Goal: Browse casually: Explore the website without a specific task or goal

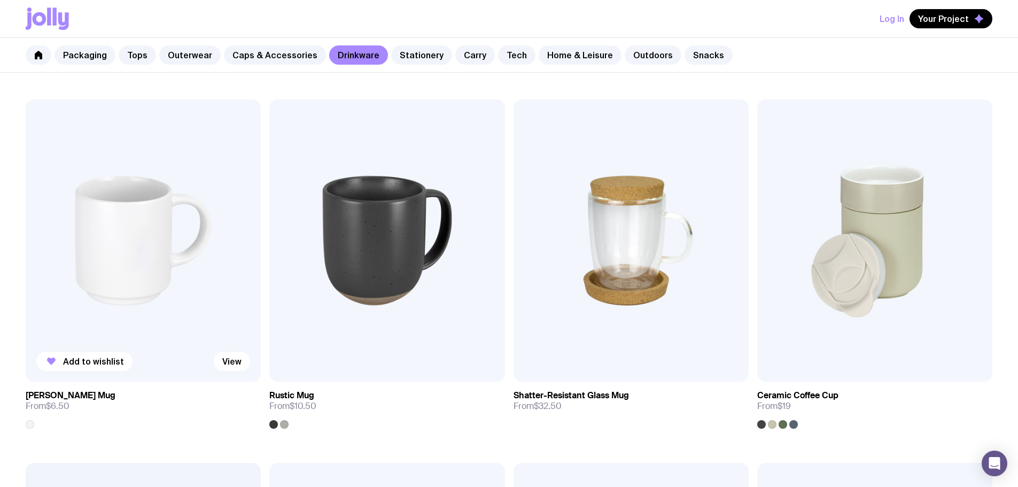
scroll to position [160, 0]
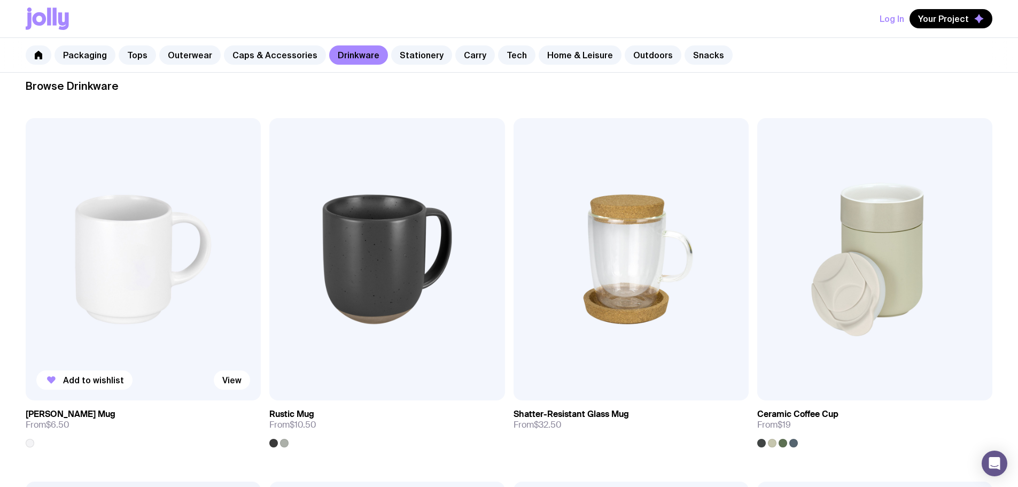
click at [94, 184] on img at bounding box center [143, 259] width 235 height 282
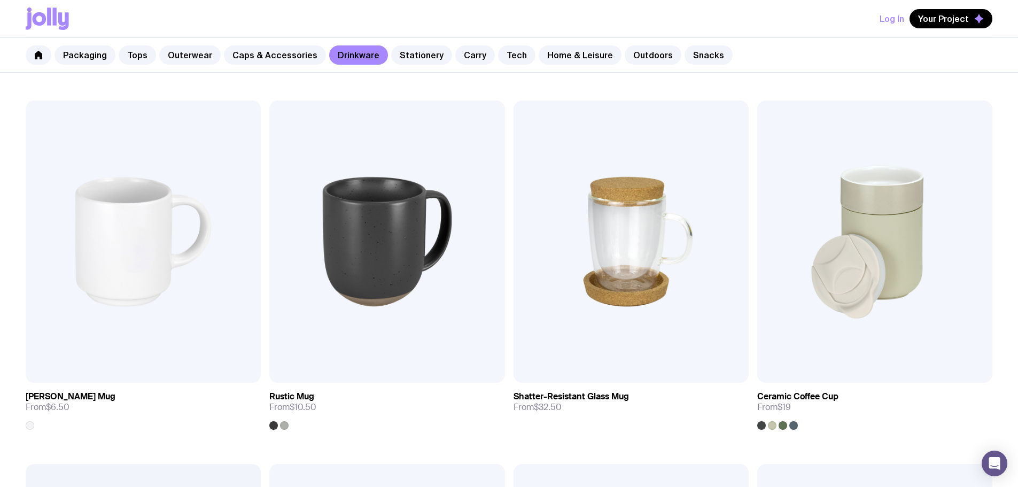
scroll to position [130, 0]
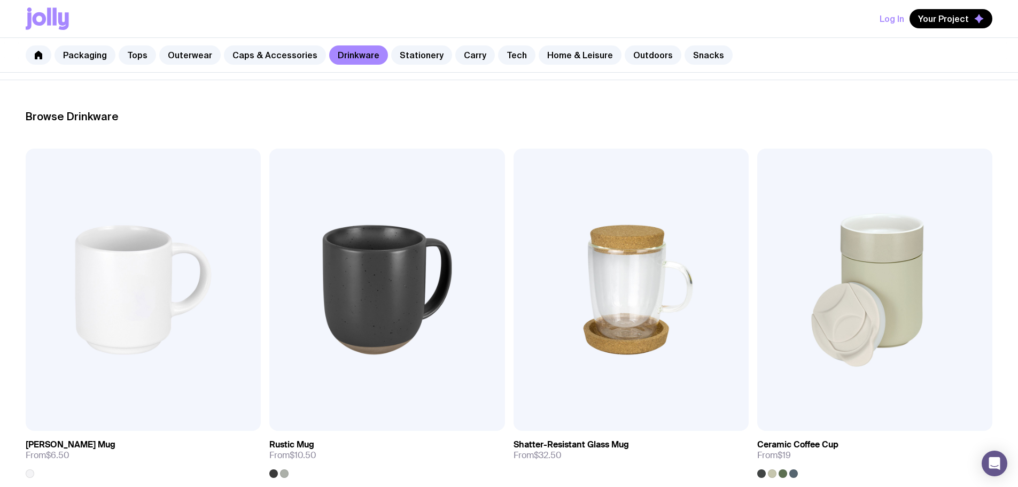
click at [97, 58] on link "Packaging" at bounding box center [85, 54] width 61 height 19
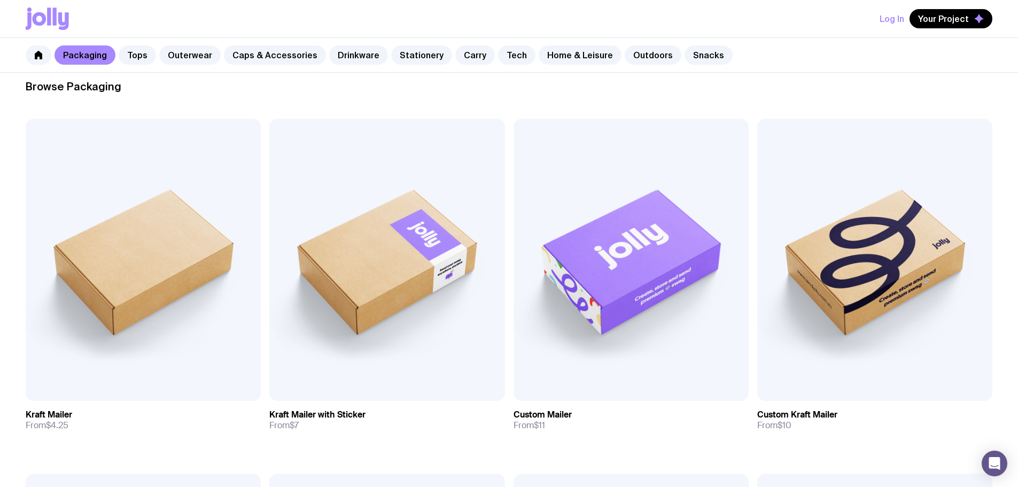
scroll to position [160, 0]
click at [135, 55] on link "Tops" at bounding box center [137, 54] width 37 height 19
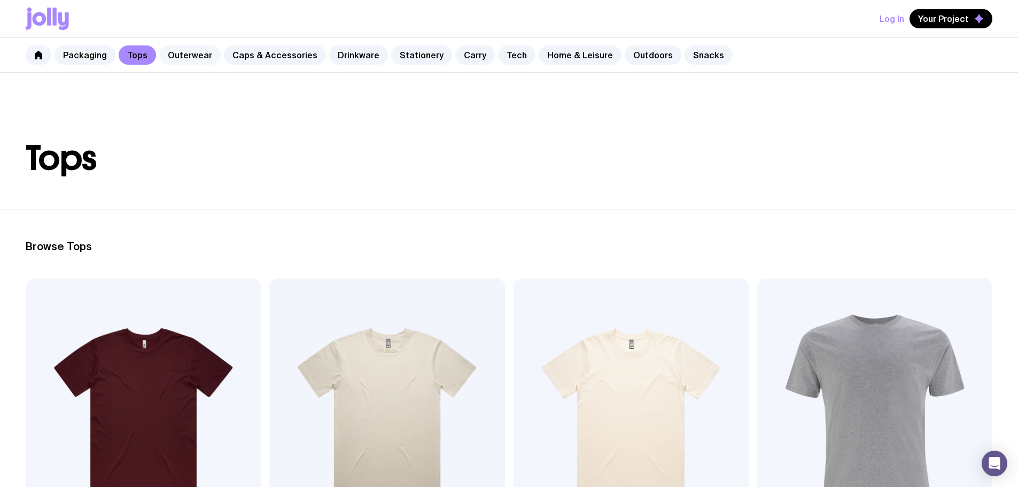
click at [194, 64] on link "Outerwear" at bounding box center [189, 54] width 61 height 19
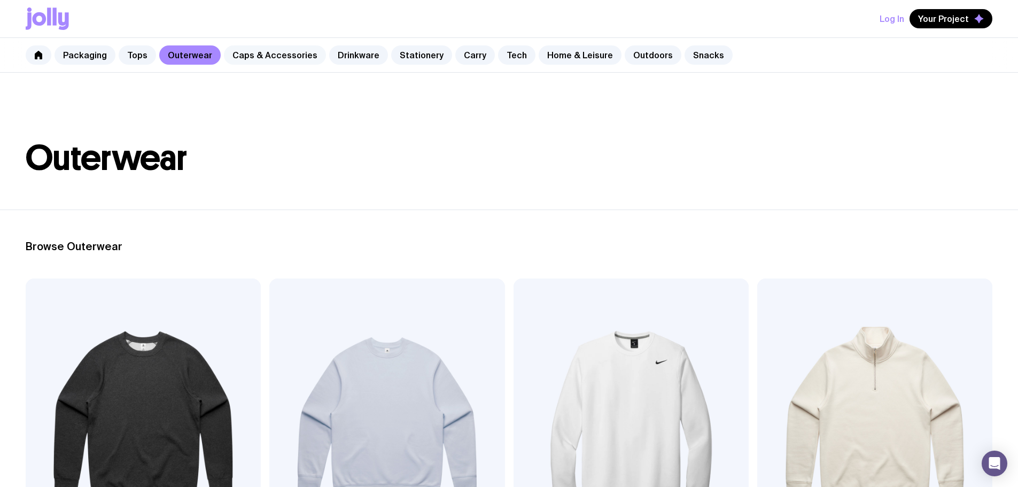
click at [261, 54] on link "Caps & Accessories" at bounding box center [275, 54] width 102 height 19
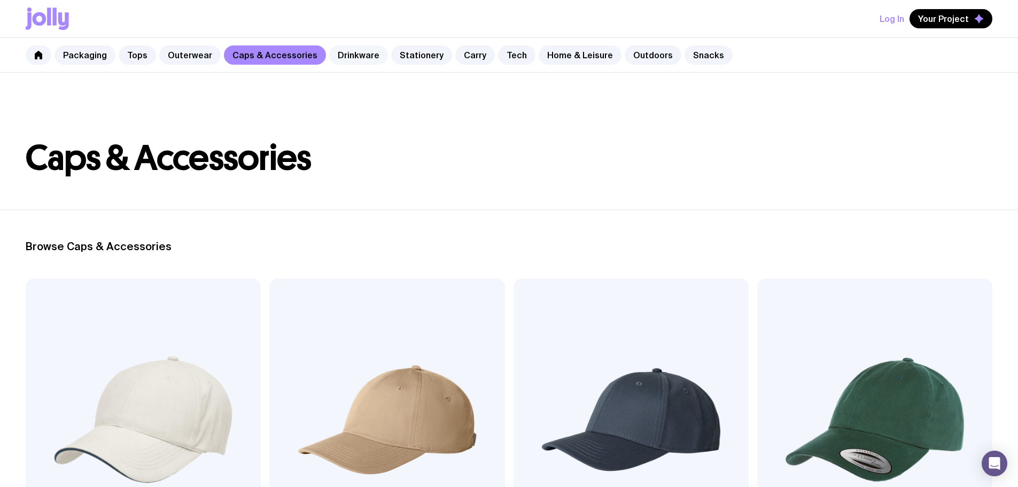
click at [347, 57] on link "Drinkware" at bounding box center [358, 54] width 59 height 19
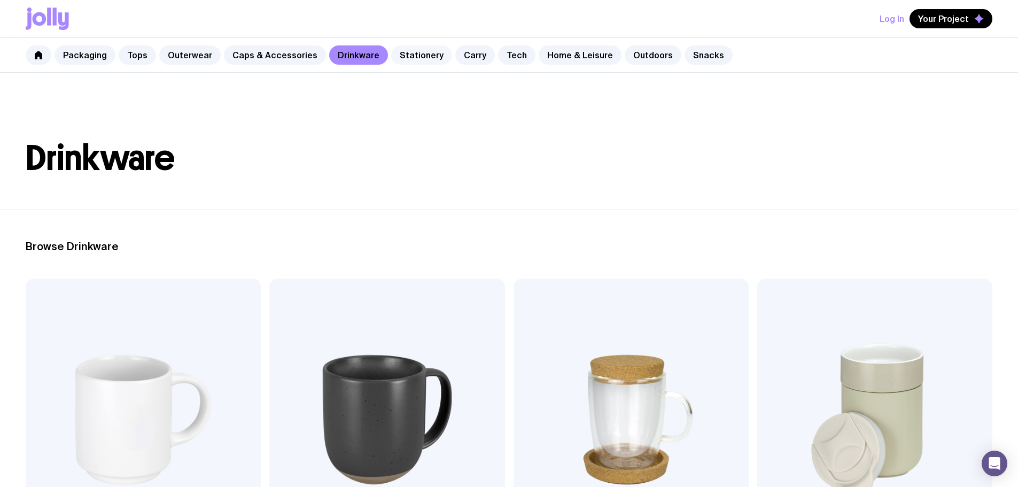
click at [393, 48] on link "Stationery" at bounding box center [421, 54] width 61 height 19
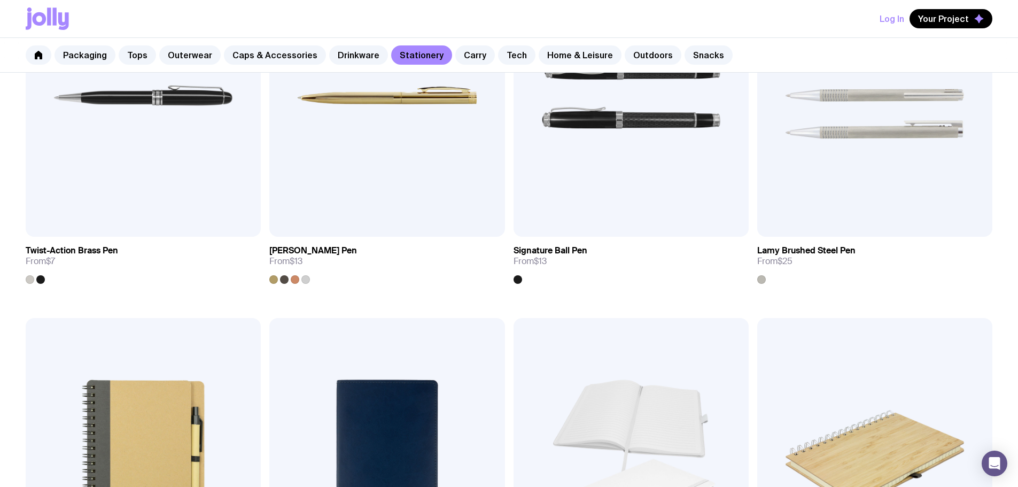
scroll to position [696, 0]
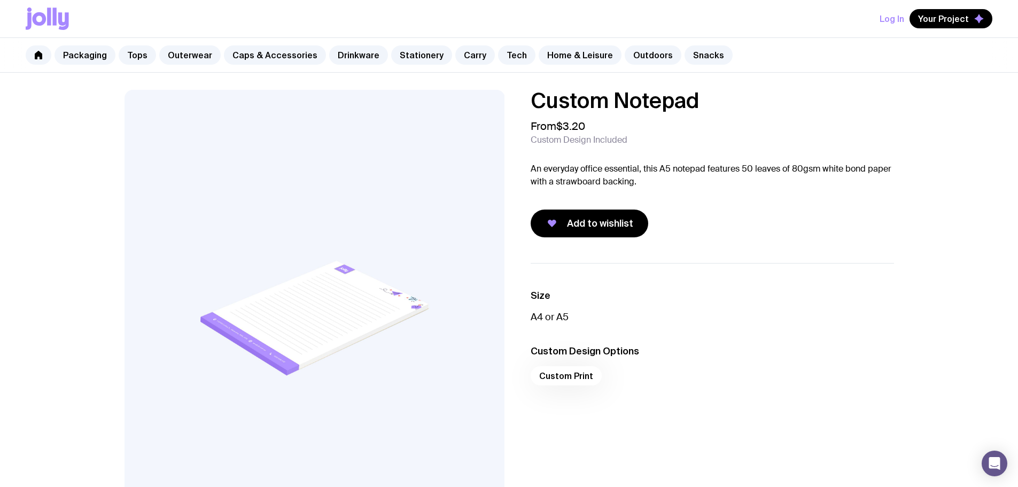
click at [884, 161] on div "Custom Notepad From $3.20 Custom Design Included An everyday office essential, …" at bounding box center [712, 164] width 363 height 148
click at [793, 100] on h1 "Custom Notepad" at bounding box center [712, 100] width 363 height 21
drag, startPoint x: 740, startPoint y: 100, endPoint x: 686, endPoint y: 100, distance: 53.5
click at [737, 100] on h1 "Custom Notepad" at bounding box center [712, 100] width 363 height 21
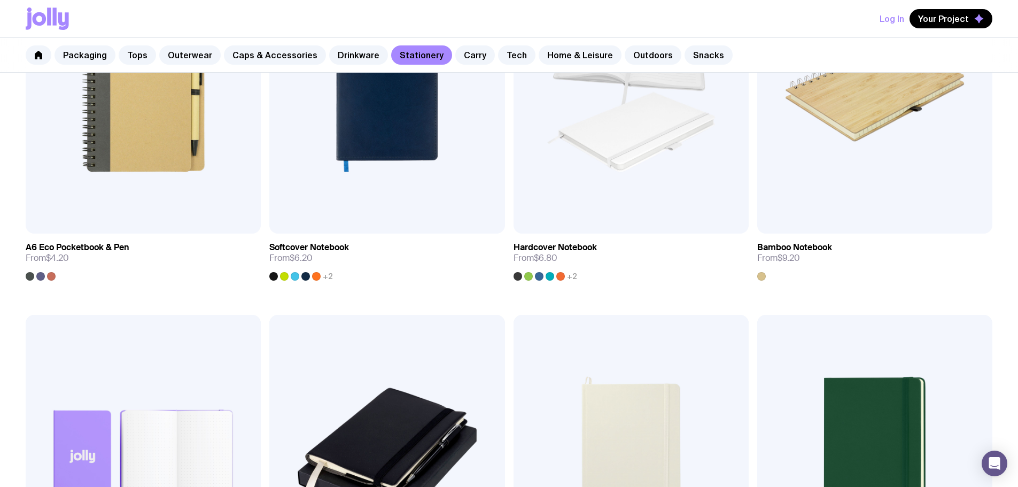
scroll to position [895, 0]
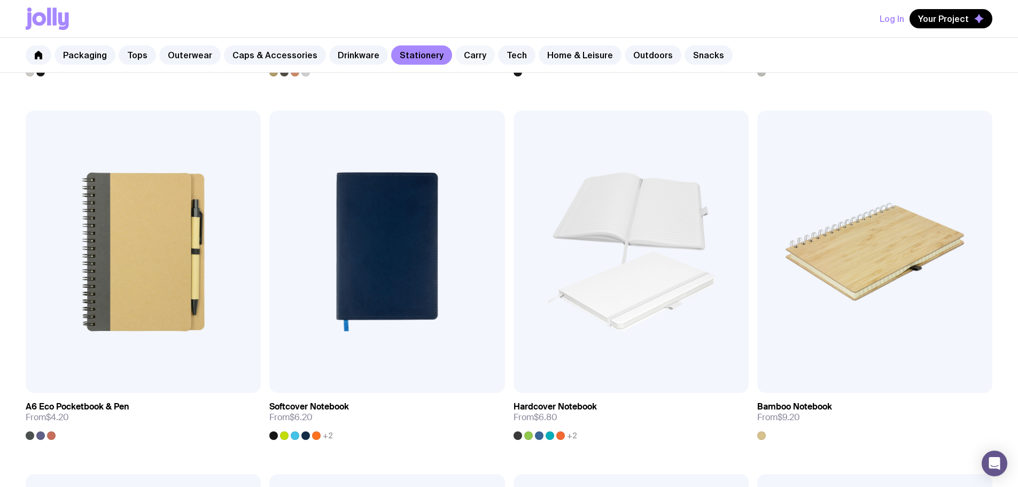
click at [459, 51] on link "Carry" at bounding box center [475, 54] width 40 height 19
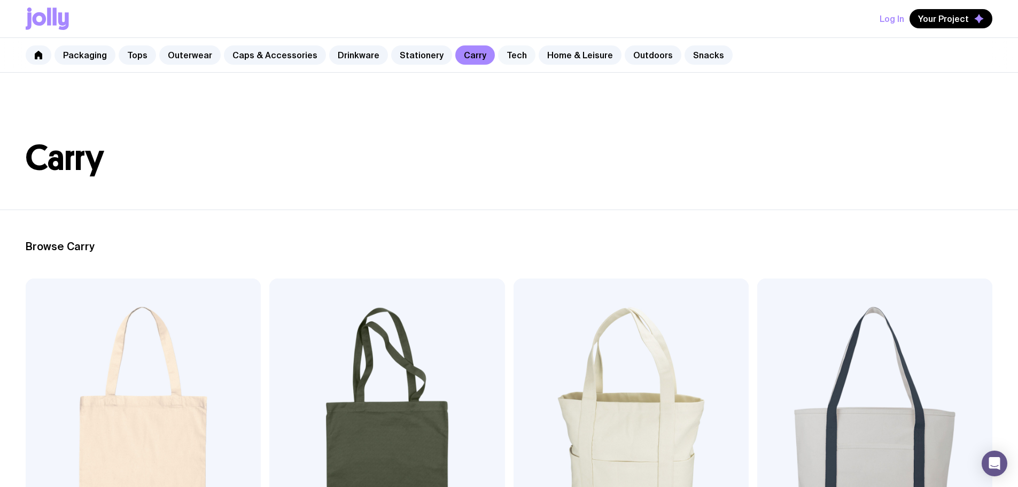
click at [505, 55] on link "Tech" at bounding box center [516, 54] width 37 height 19
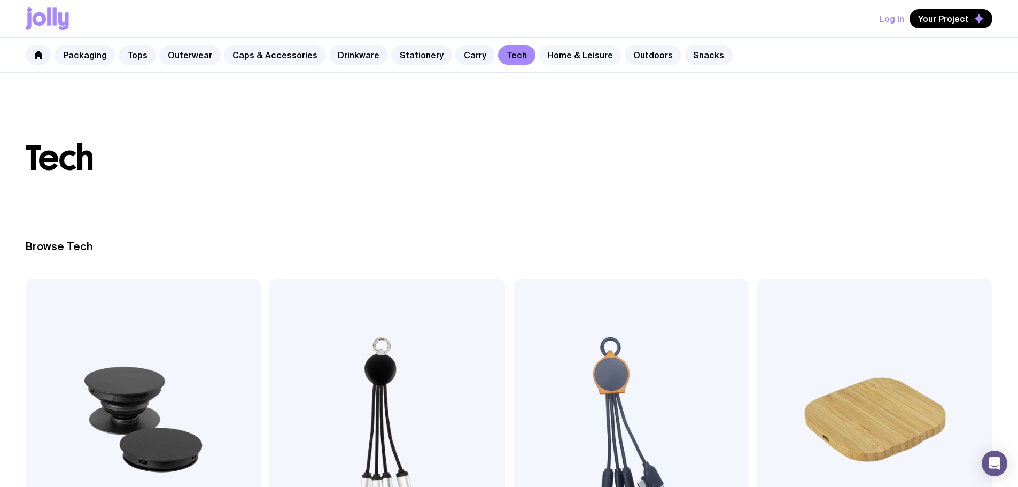
click at [574, 56] on link "Home & Leisure" at bounding box center [580, 54] width 83 height 19
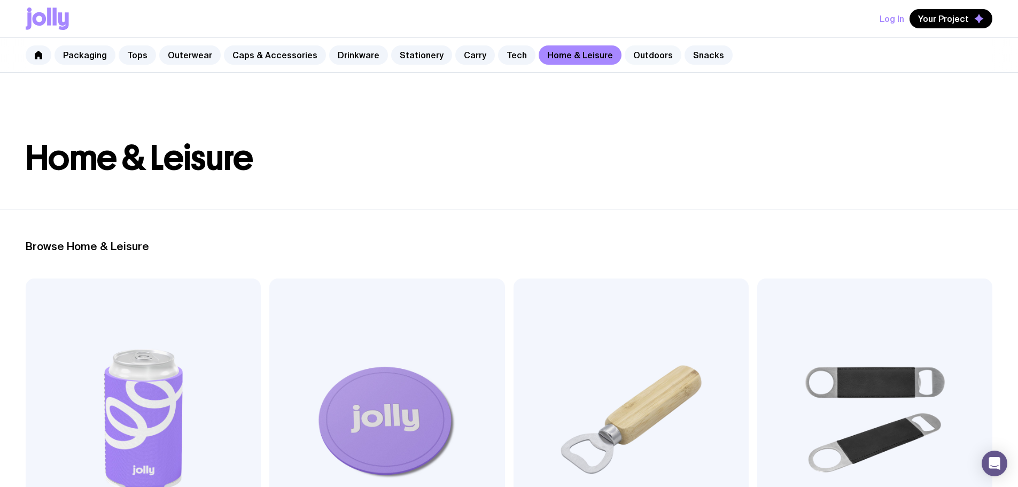
click at [641, 55] on link "Outdoors" at bounding box center [653, 54] width 57 height 19
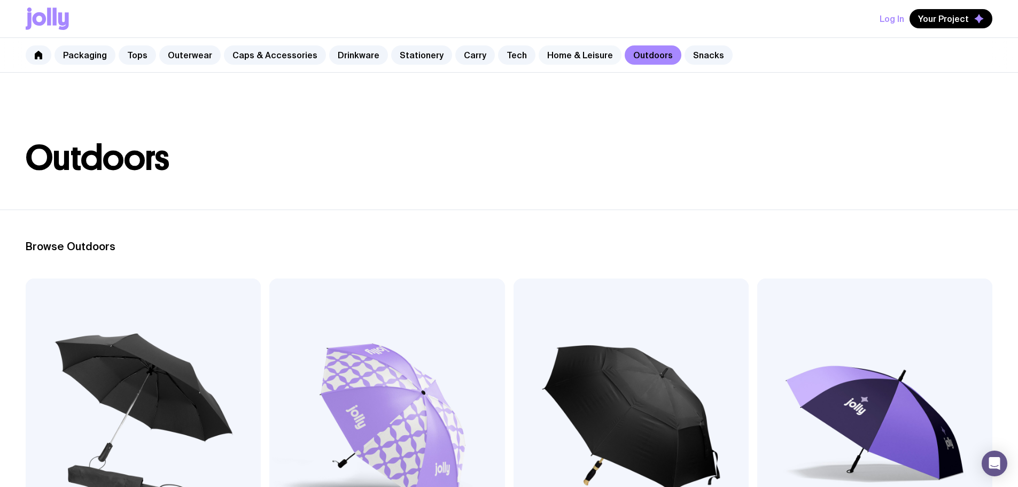
click at [555, 59] on link "Home & Leisure" at bounding box center [580, 54] width 83 height 19
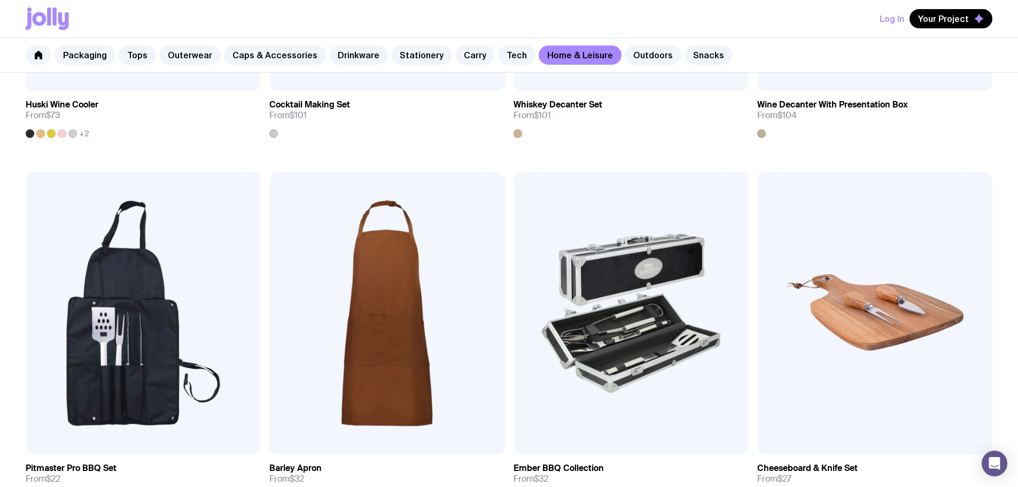
scroll to position [909, 0]
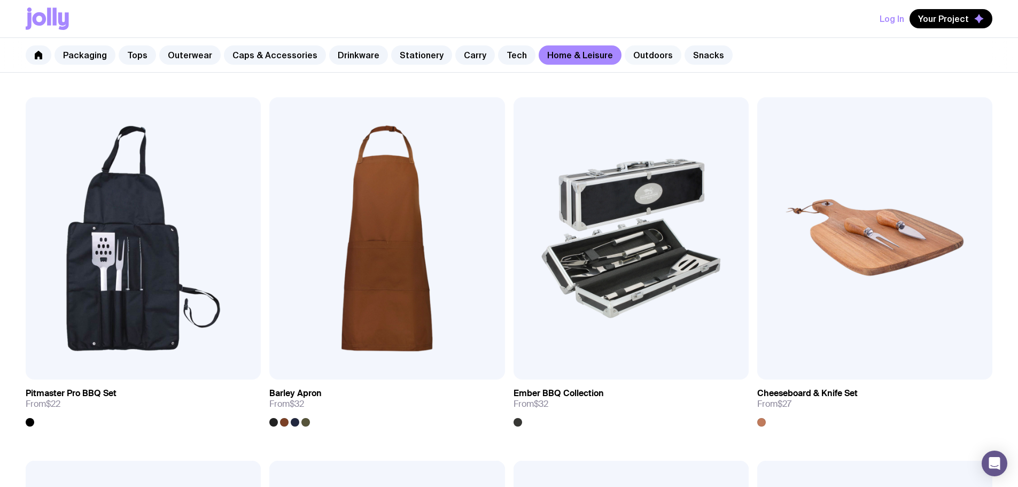
click at [633, 59] on link "Outdoors" at bounding box center [653, 54] width 57 height 19
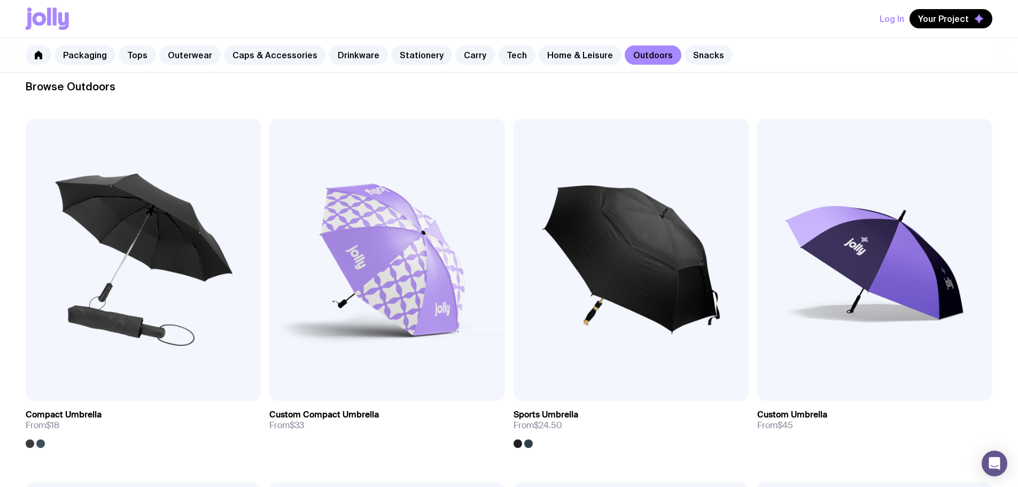
scroll to position [160, 0]
